Goal: Find specific page/section: Find specific page/section

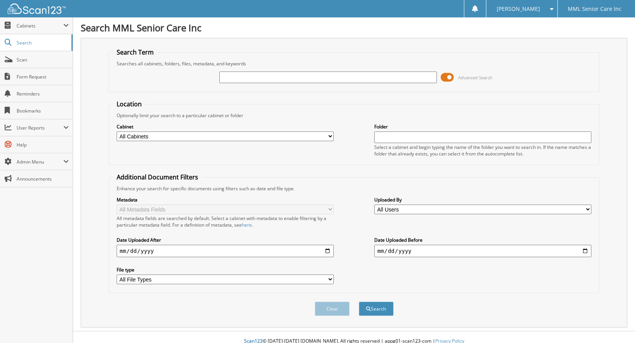
drag, startPoint x: 243, startPoint y: 81, endPoint x: 243, endPoint y: 75, distance: 6.6
click at [243, 79] on input "text" at bounding box center [327, 77] width 217 height 12
click at [243, 74] on input "text" at bounding box center [327, 77] width 217 height 12
type input "[PERSON_NAME]"
click at [399, 317] on div "Search Term Searches all cabinets, folders, files, metadata, and keywords Adesh…" at bounding box center [354, 182] width 546 height 289
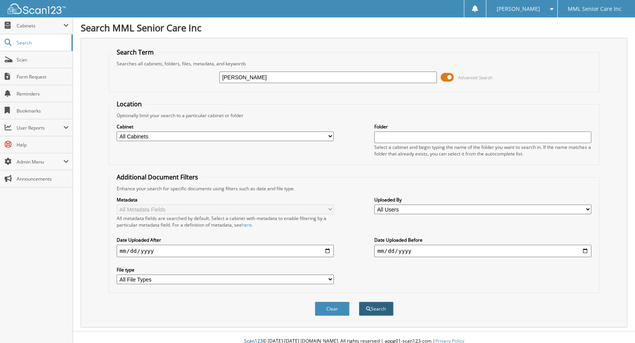
click at [383, 305] on button "Search" at bounding box center [376, 308] width 35 height 14
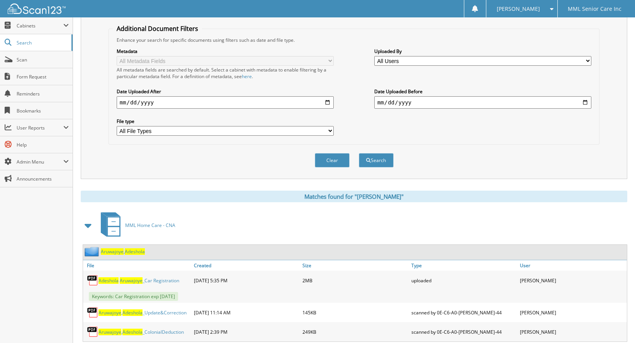
scroll to position [162, 0]
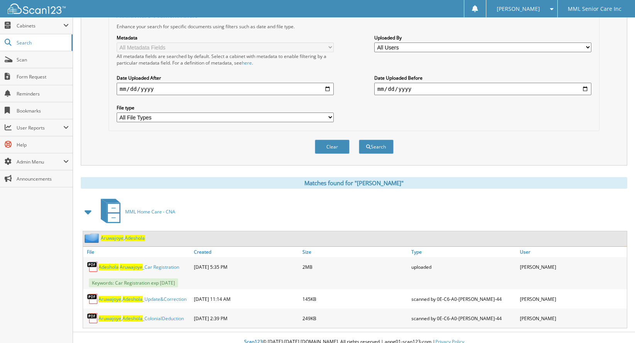
click at [117, 234] on span "Aruwajoye" at bounding box center [112, 237] width 23 height 7
